Goal: Find specific page/section: Find specific page/section

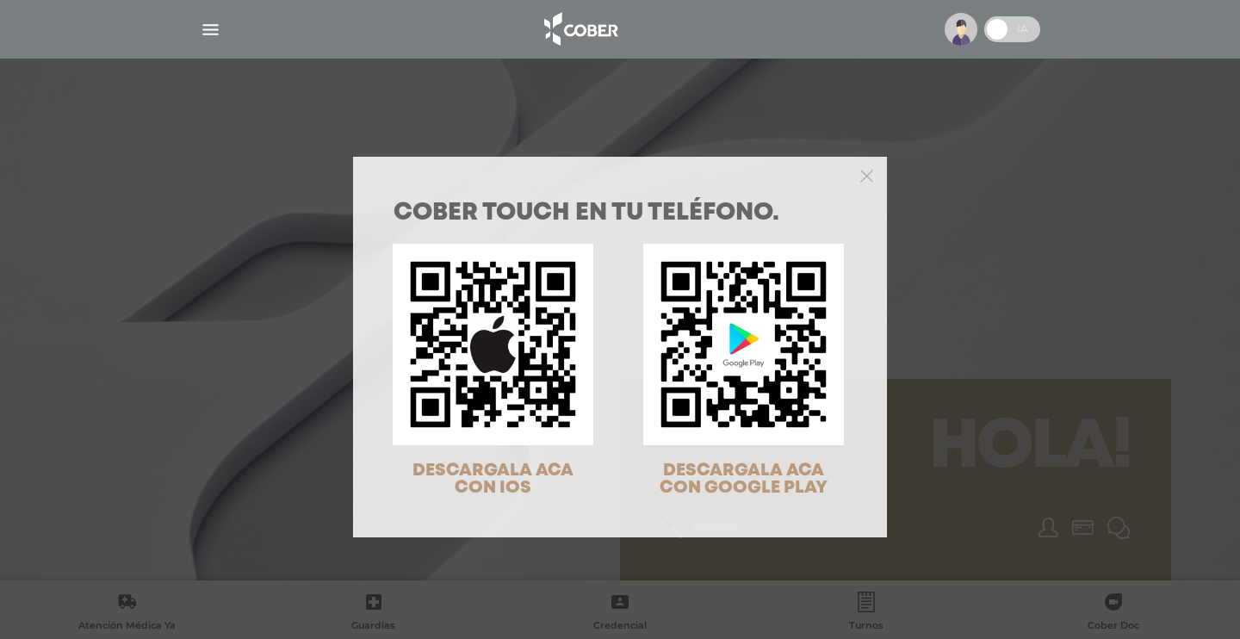
click at [866, 170] on icon "Close" at bounding box center [866, 176] width 13 height 13
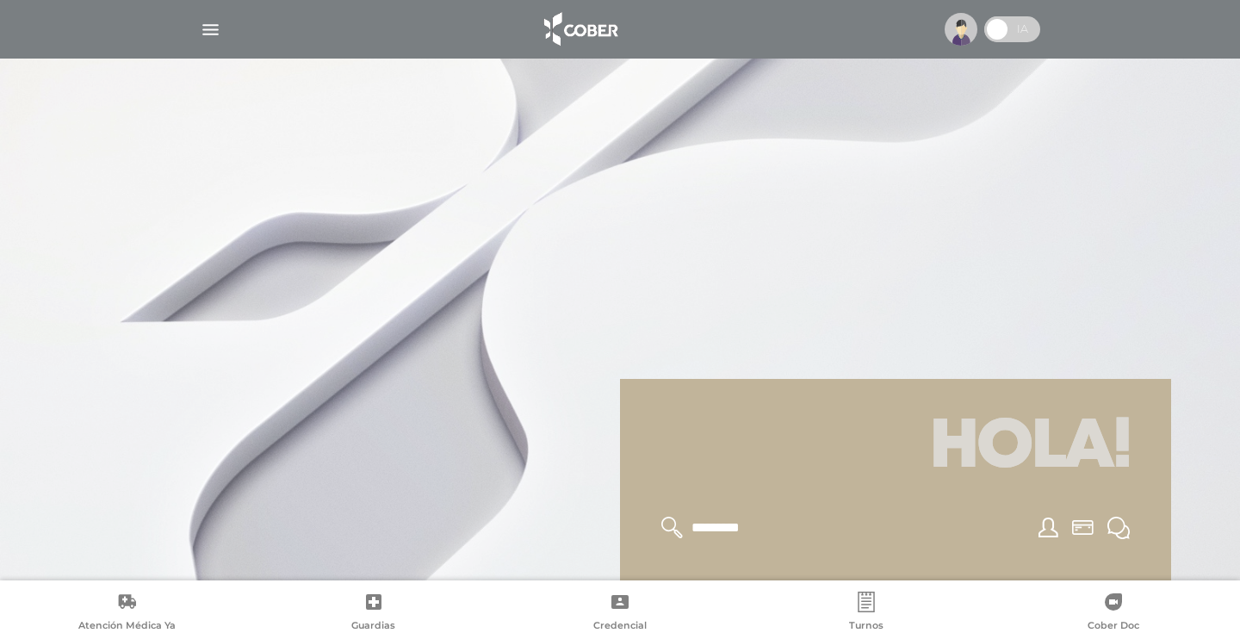
click at [217, 20] on img "button" at bounding box center [211, 30] width 22 height 22
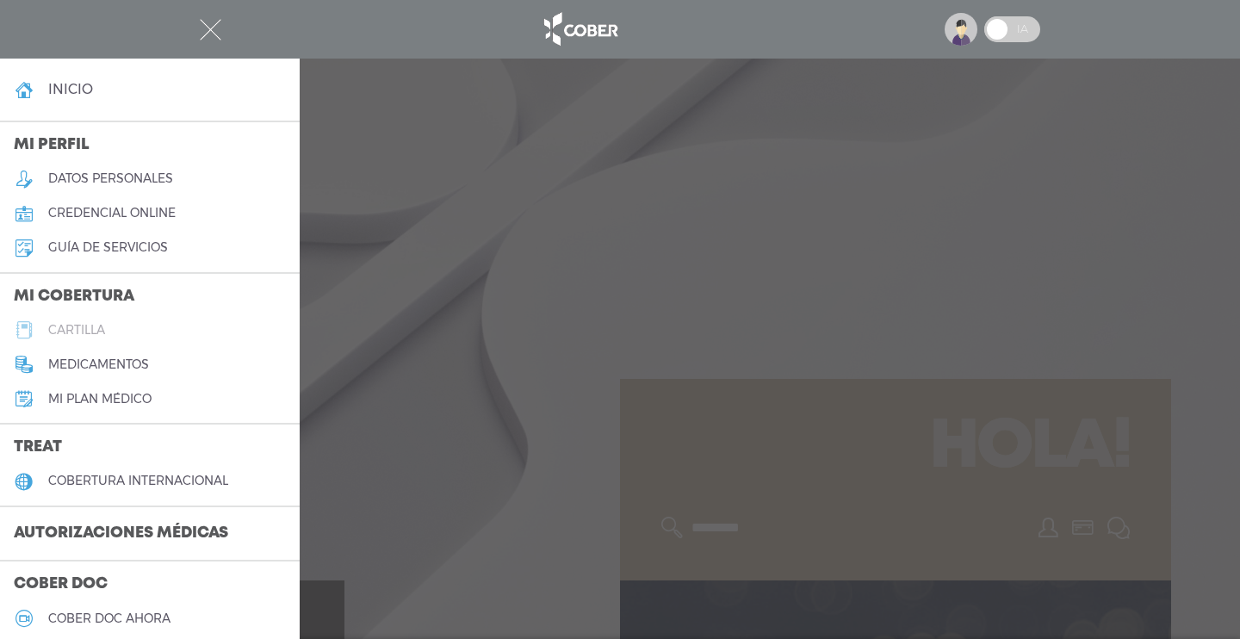
click at [99, 326] on h5 "cartilla" at bounding box center [76, 330] width 57 height 15
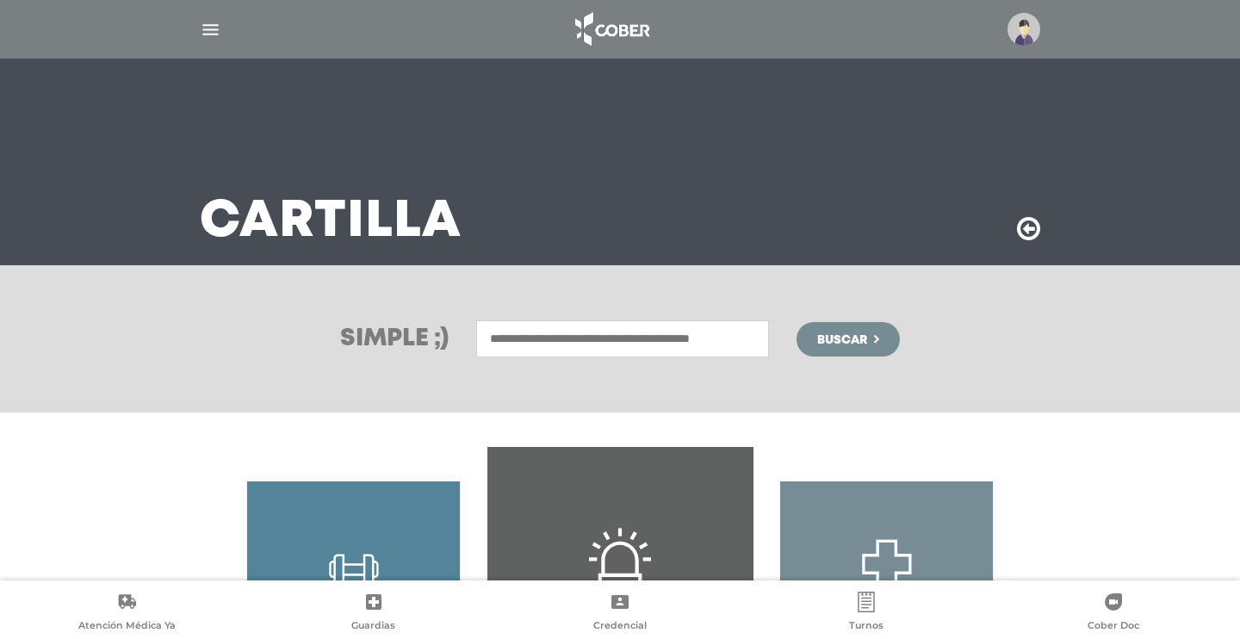
click at [522, 340] on input "text" at bounding box center [622, 338] width 293 height 37
type input "*********"
click at [852, 338] on button "Buscar" at bounding box center [847, 339] width 103 height 34
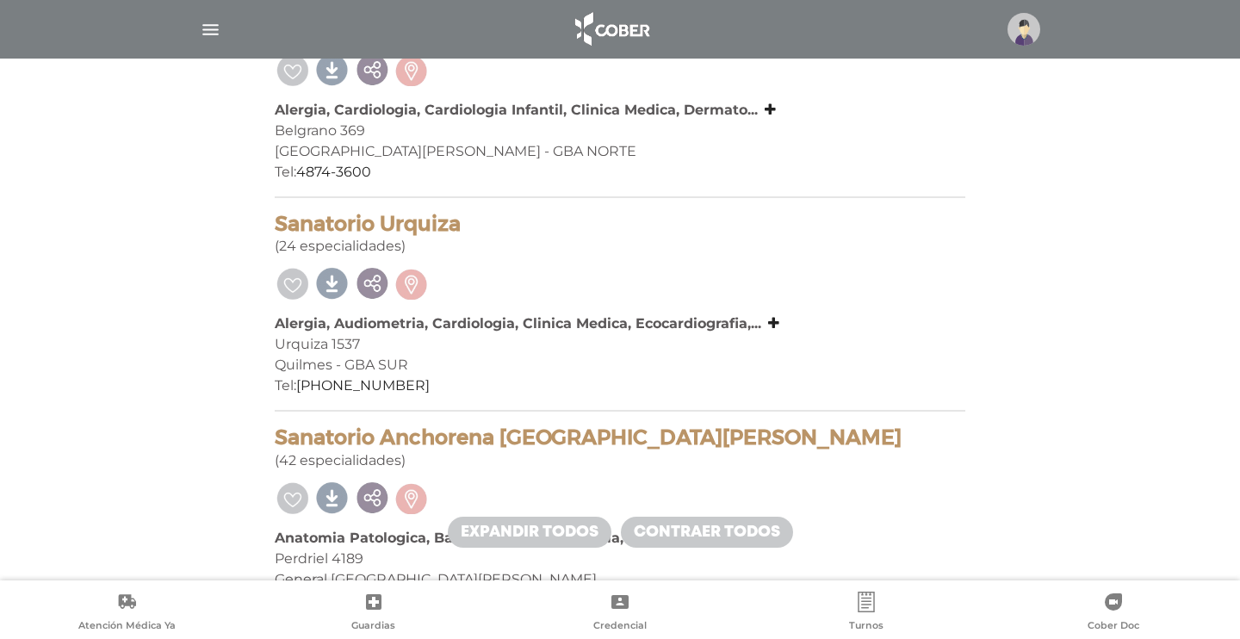
scroll to position [1713, 0]
click at [768, 103] on icon at bounding box center [770, 110] width 11 height 14
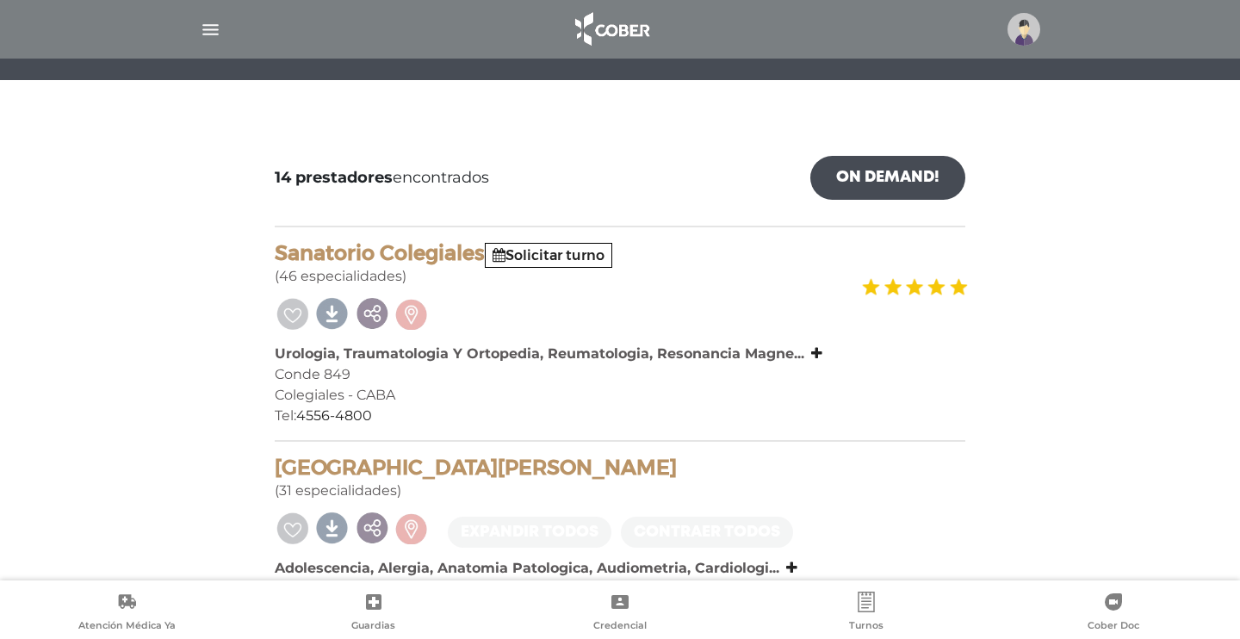
scroll to position [468, 0]
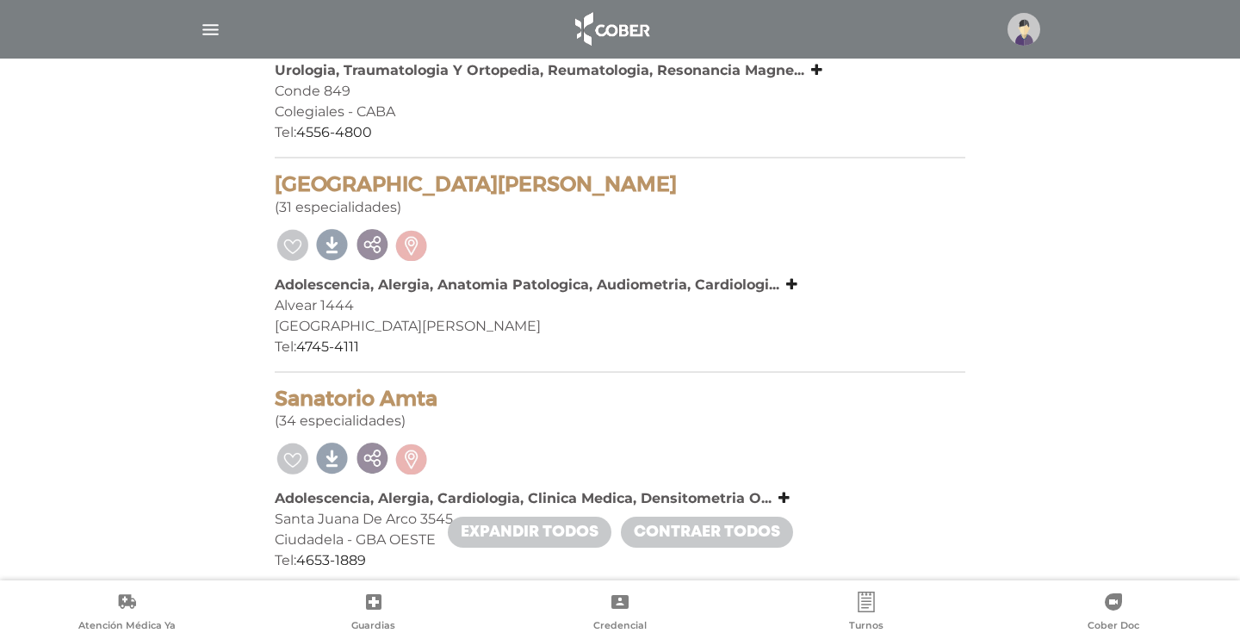
click at [809, 60] on div "Urologia, Traumatologia Y Ortopedia, Reumatologia, Resonancia Magne... Urologia…" at bounding box center [620, 70] width 691 height 21
click at [817, 71] on icon at bounding box center [816, 70] width 11 height 14
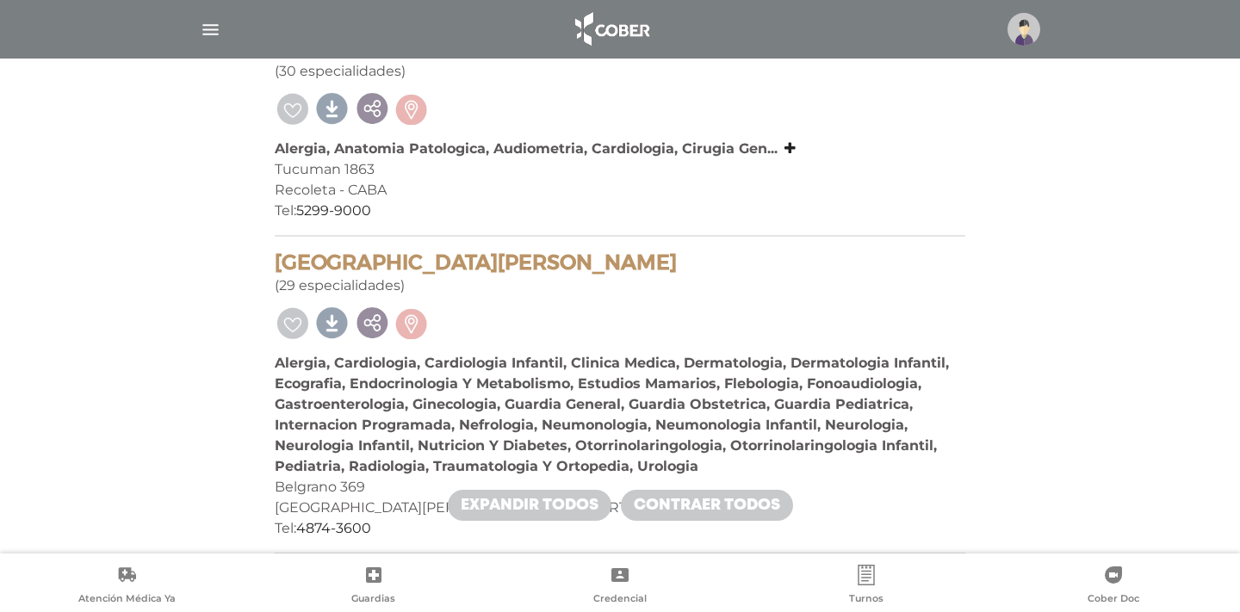
scroll to position [333, 0]
